Goal: Task Accomplishment & Management: Manage account settings

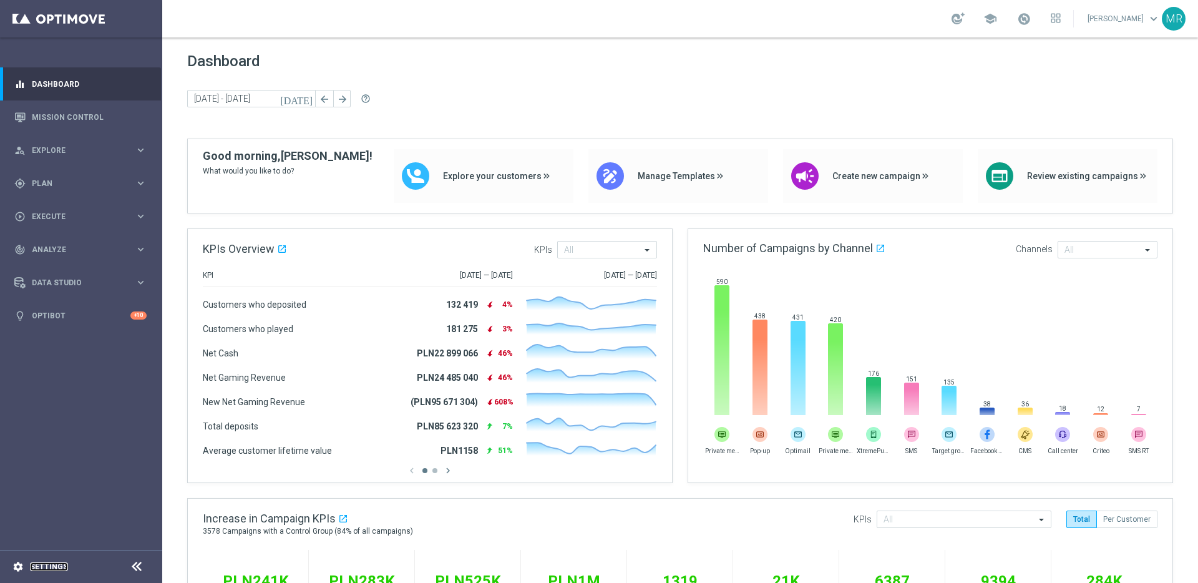
click at [39, 563] on link "Settings" at bounding box center [49, 566] width 38 height 7
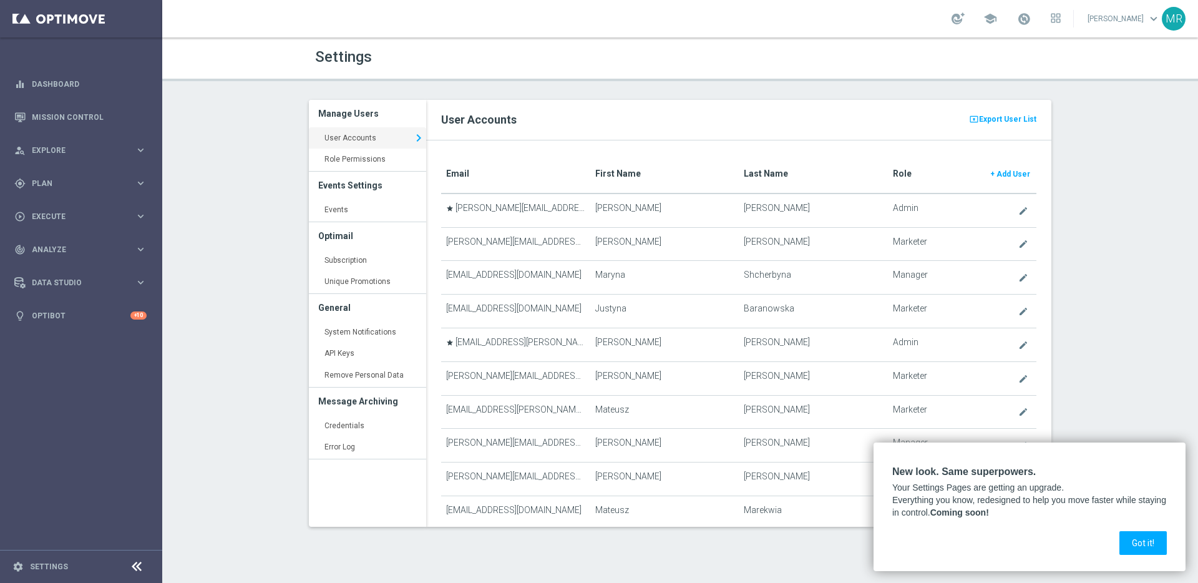
drag, startPoint x: 1138, startPoint y: 543, endPoint x: 1133, endPoint y: 519, distance: 25.6
click at [1138, 543] on button "Got it!" at bounding box center [1142, 543] width 47 height 24
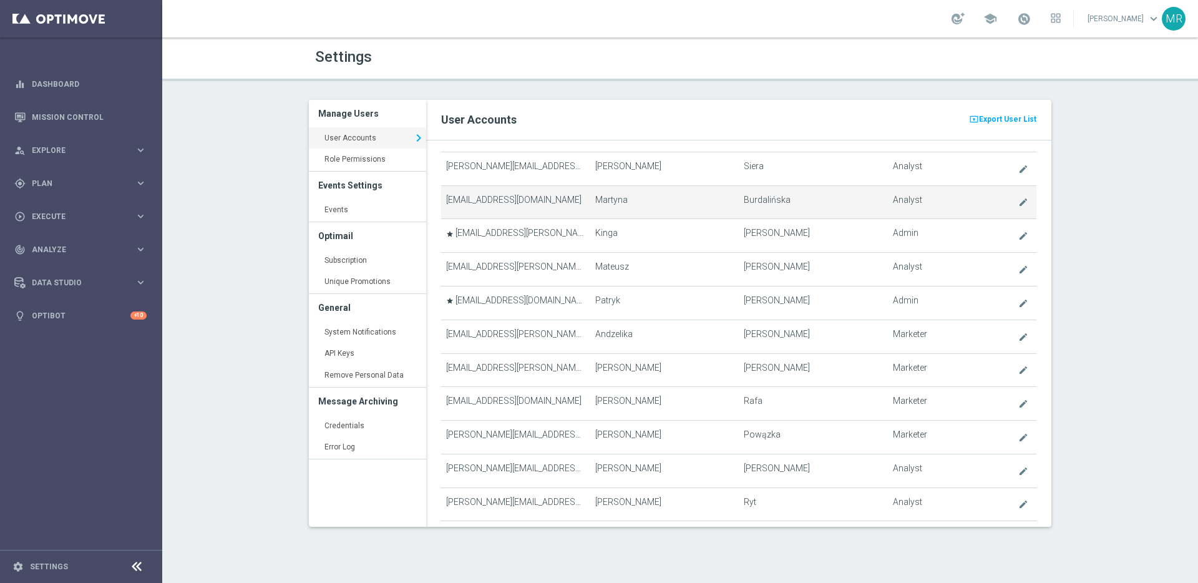
scroll to position [243, 0]
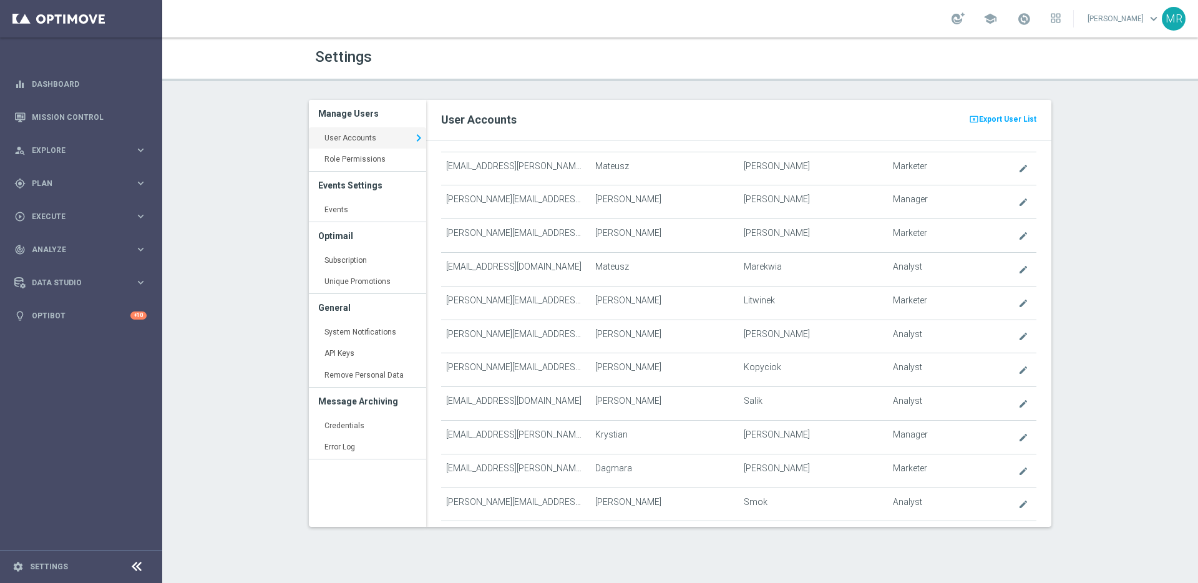
click at [1064, 324] on div "Settings Manage Users User Accounts keyboard_arrow_right Role Permissions keybo…" at bounding box center [680, 309] width 1036 height 545
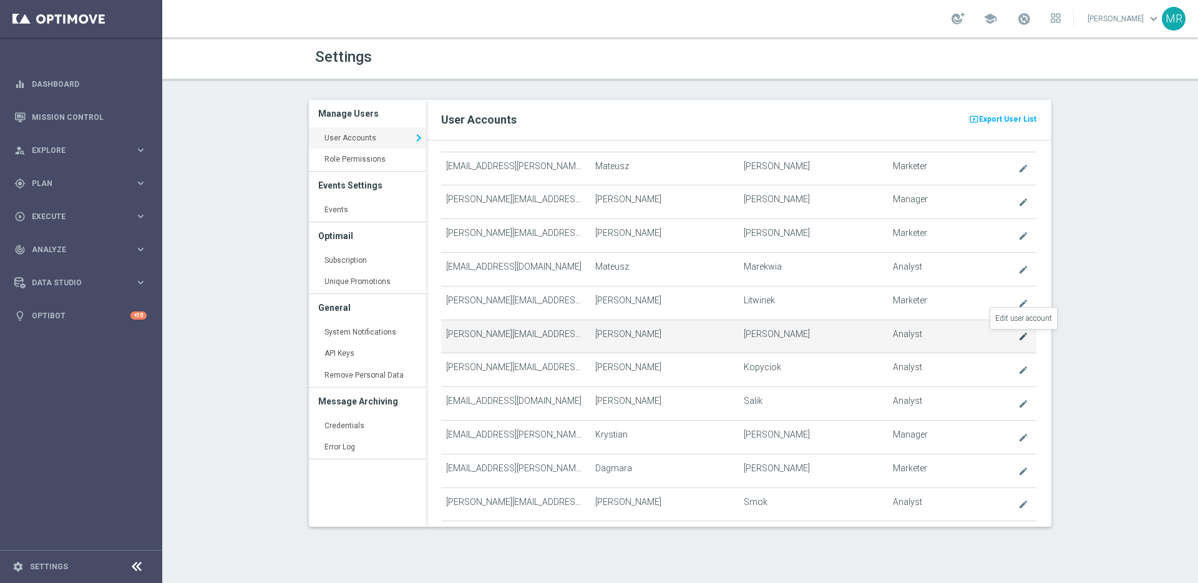
click at [1023, 337] on icon "create" at bounding box center [1023, 336] width 10 height 10
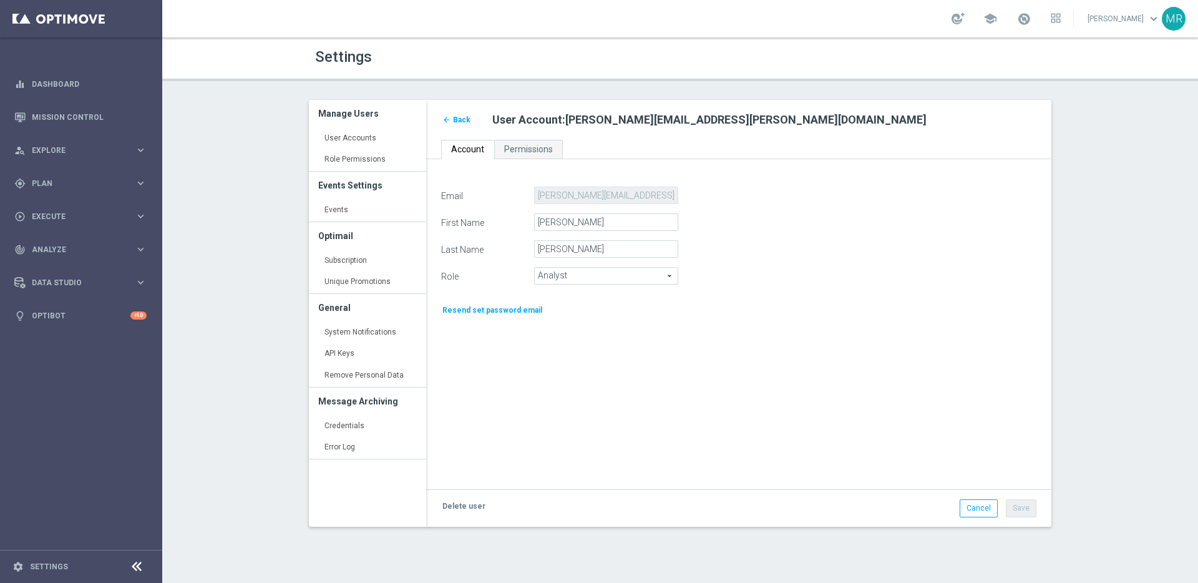
click at [597, 273] on span "Analyst" at bounding box center [606, 276] width 143 height 16
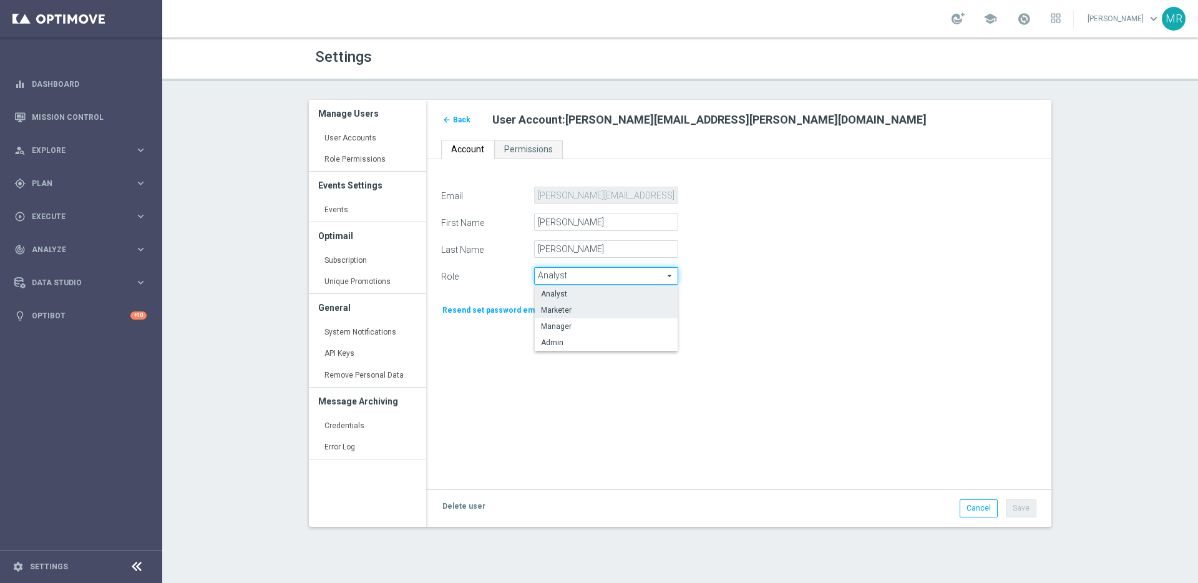
click at [580, 310] on span "Marketer" at bounding box center [606, 310] width 130 height 10
type input "Marketer"
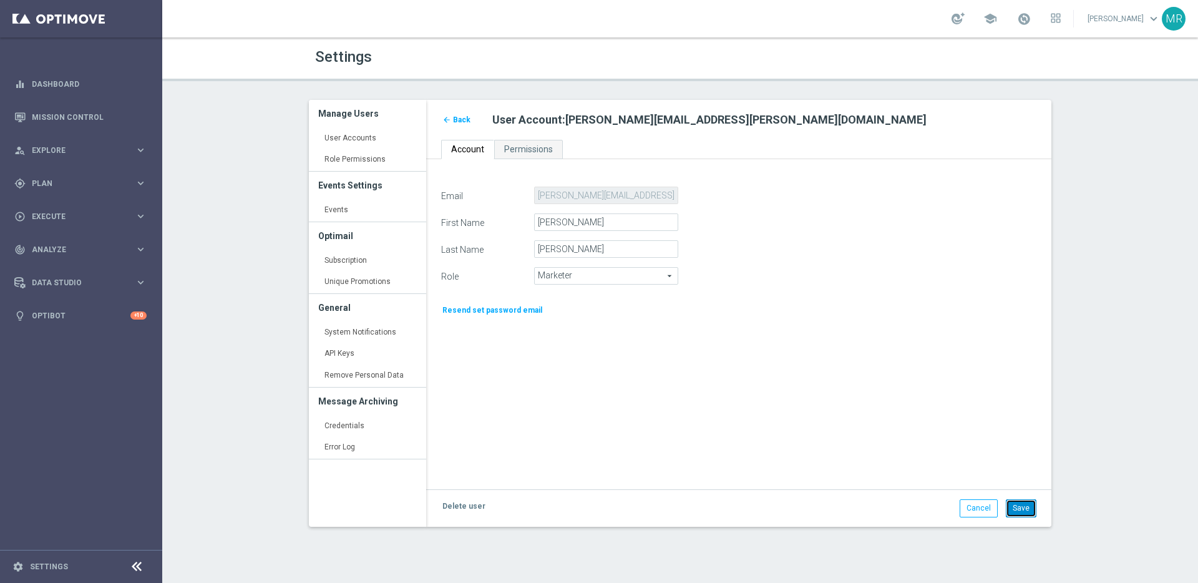
click at [1017, 507] on button "Save" at bounding box center [1021, 507] width 31 height 17
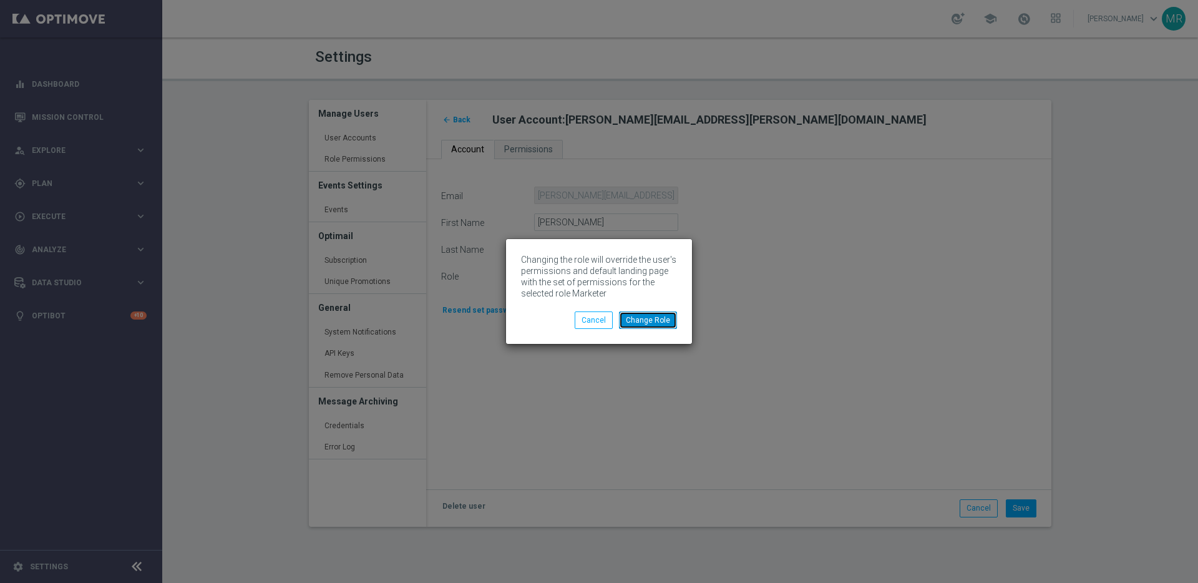
click at [656, 321] on button "Change Role" at bounding box center [648, 319] width 58 height 17
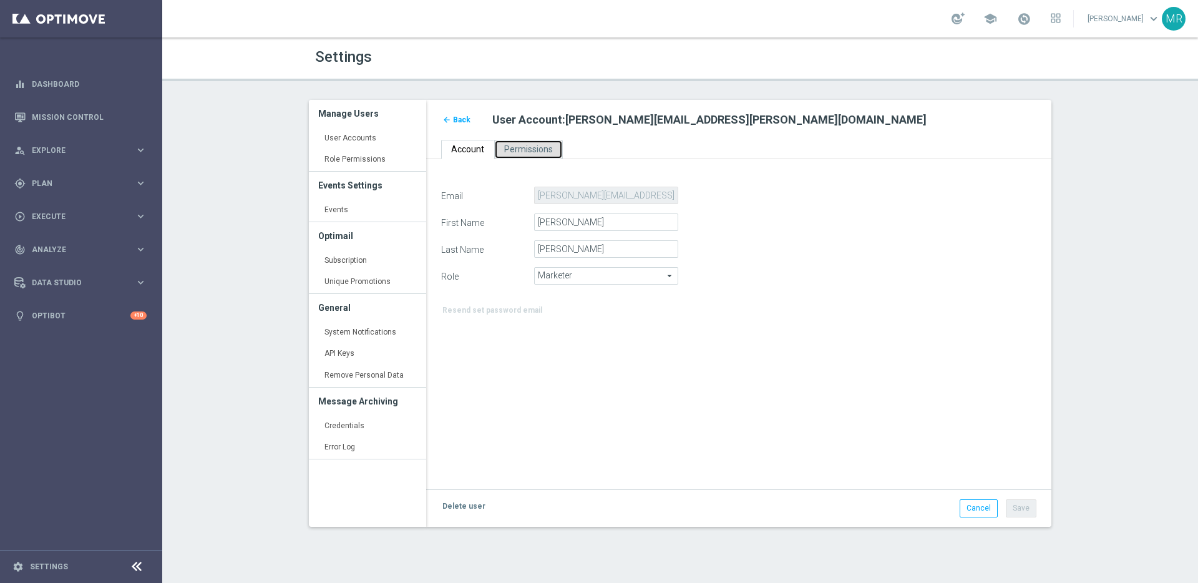
click at [534, 148] on span "Permissions" at bounding box center [528, 149] width 49 height 10
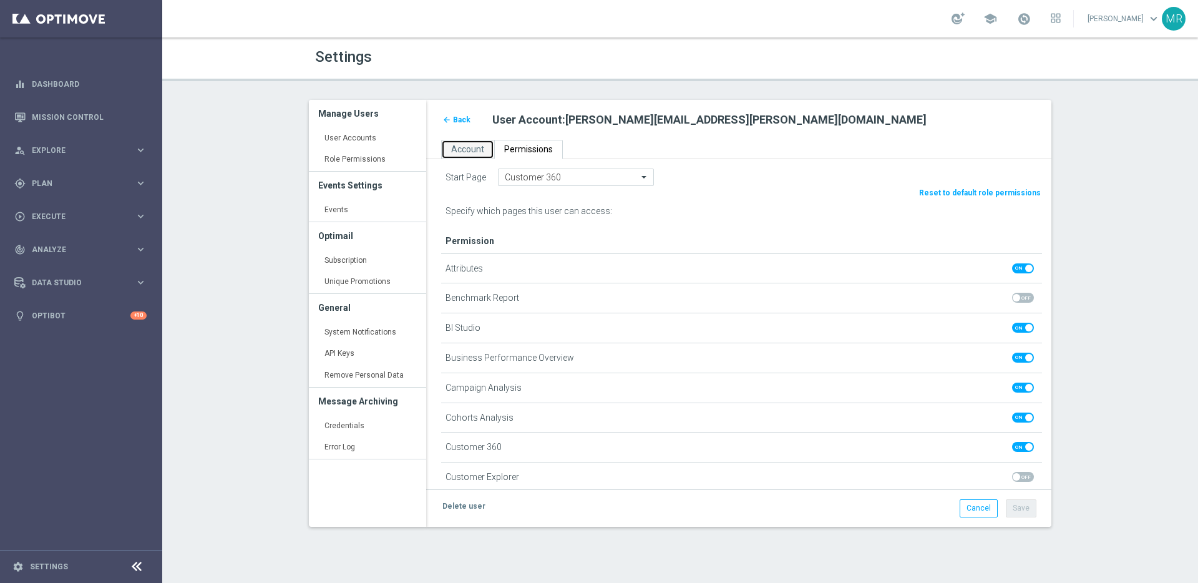
drag, startPoint x: 472, startPoint y: 150, endPoint x: 168, endPoint y: 281, distance: 330.1
click at [471, 150] on span "Account" at bounding box center [467, 149] width 33 height 10
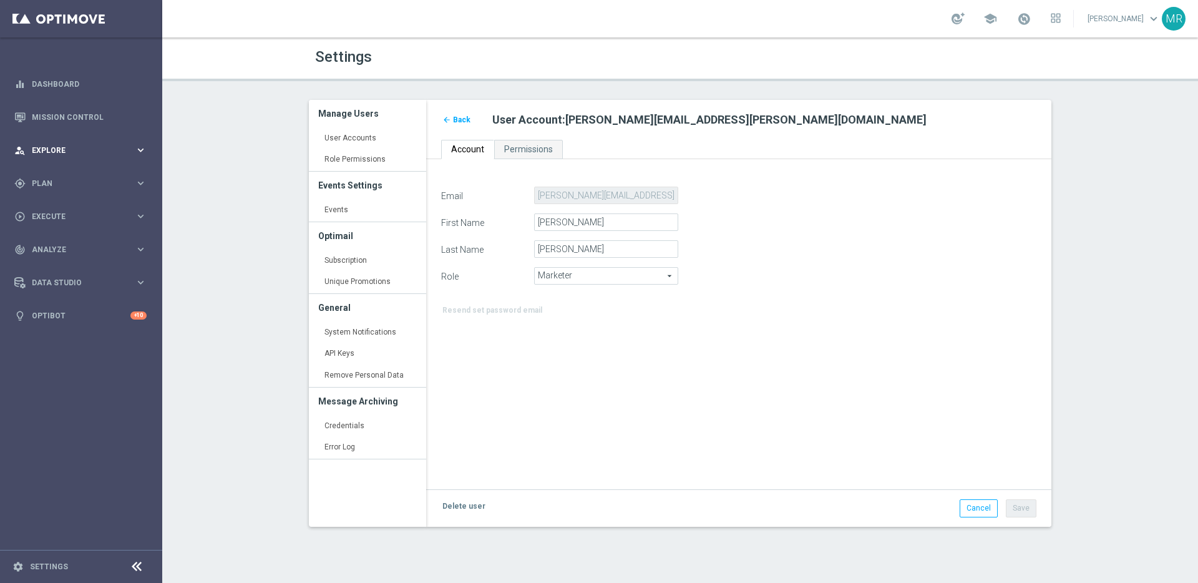
click at [88, 147] on span "Explore" at bounding box center [83, 150] width 103 height 7
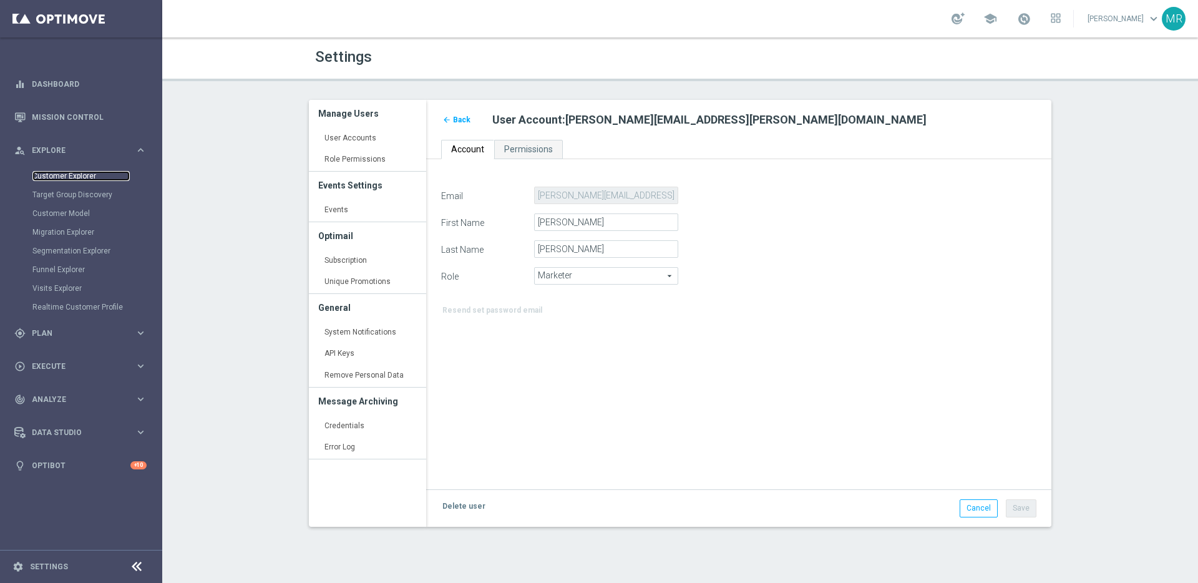
click at [79, 172] on link "Customer Explorer" at bounding box center [80, 176] width 97 height 10
